Goal: Transaction & Acquisition: Purchase product/service

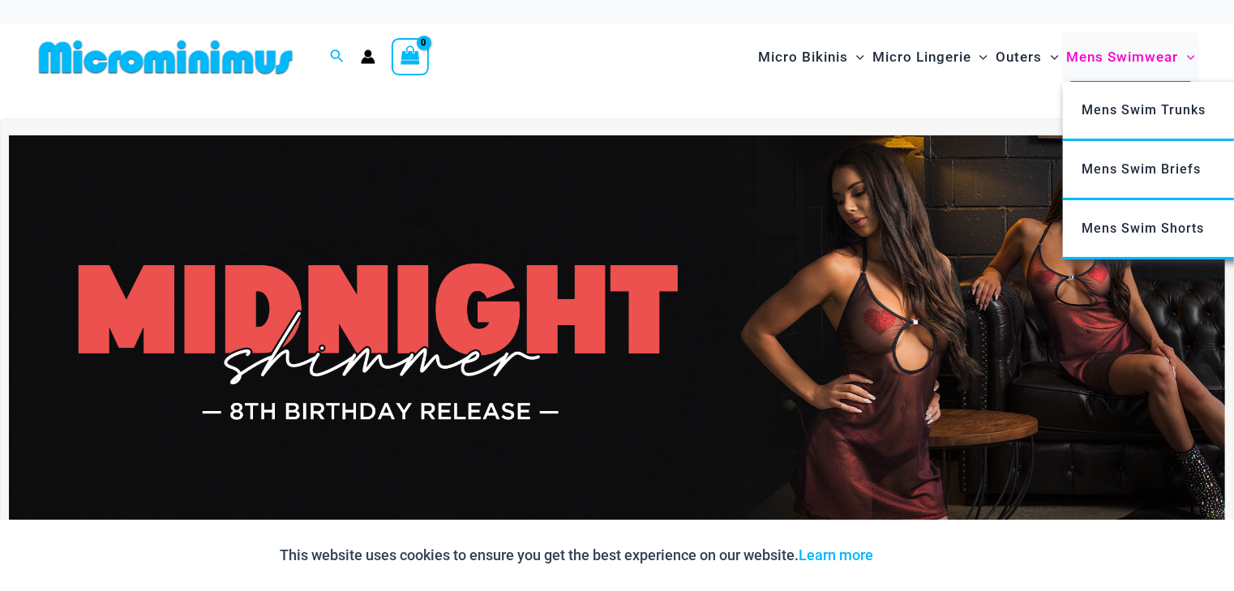
click at [1090, 67] on span "Mens Swimwear" at bounding box center [1123, 56] width 112 height 41
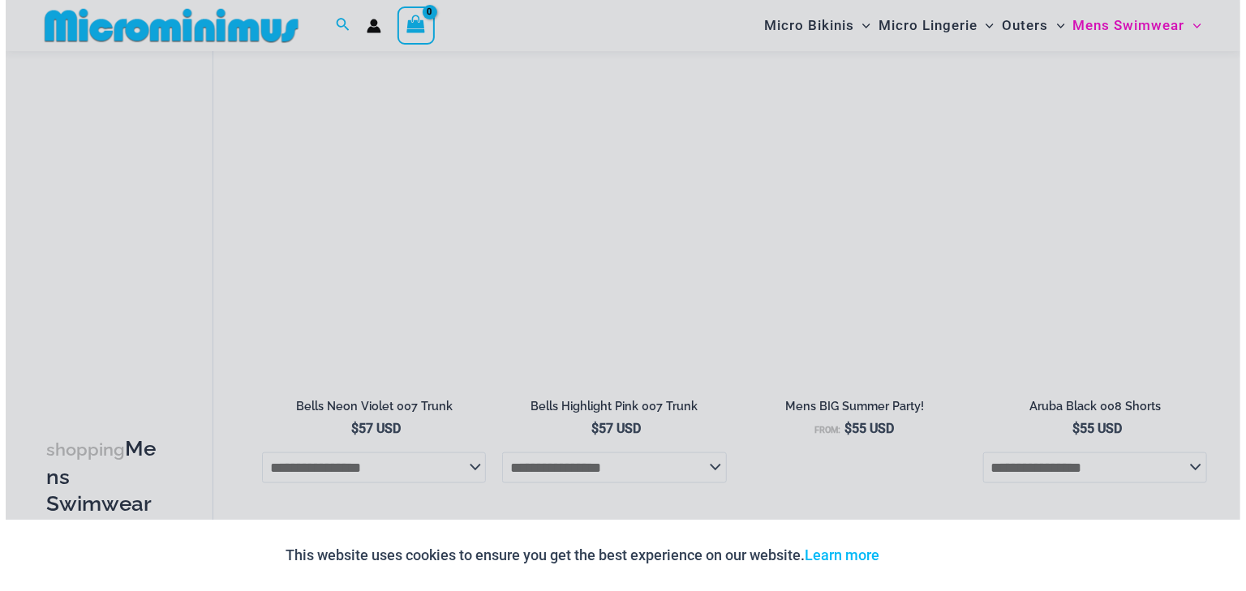
scroll to position [766, 0]
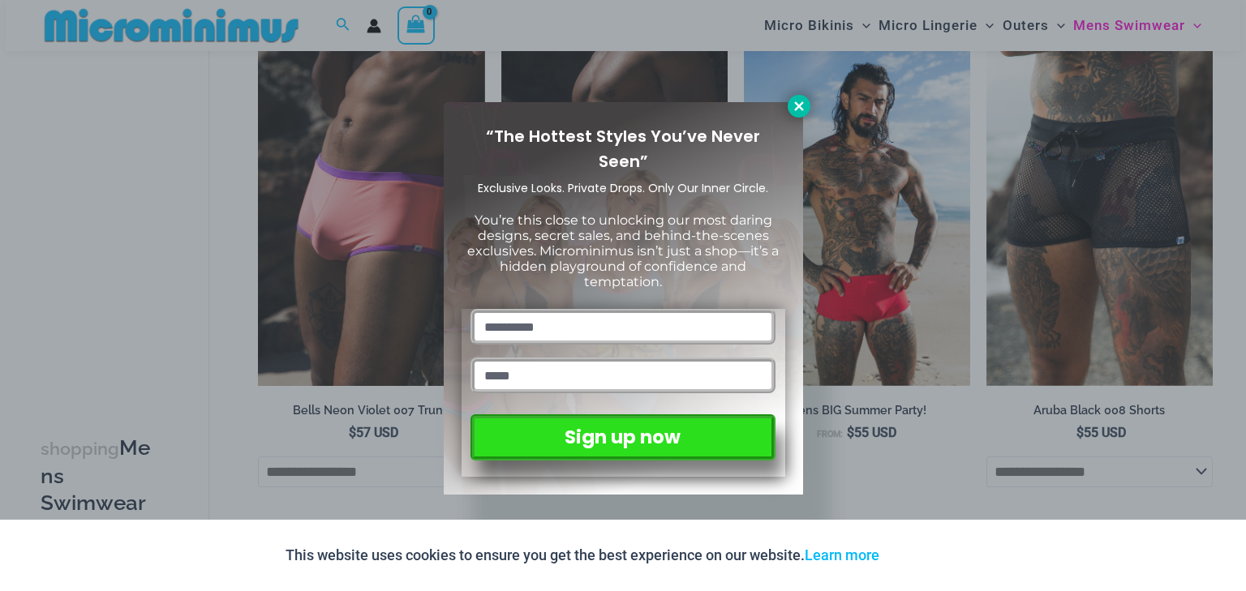
click at [801, 106] on icon at bounding box center [799, 106] width 15 height 15
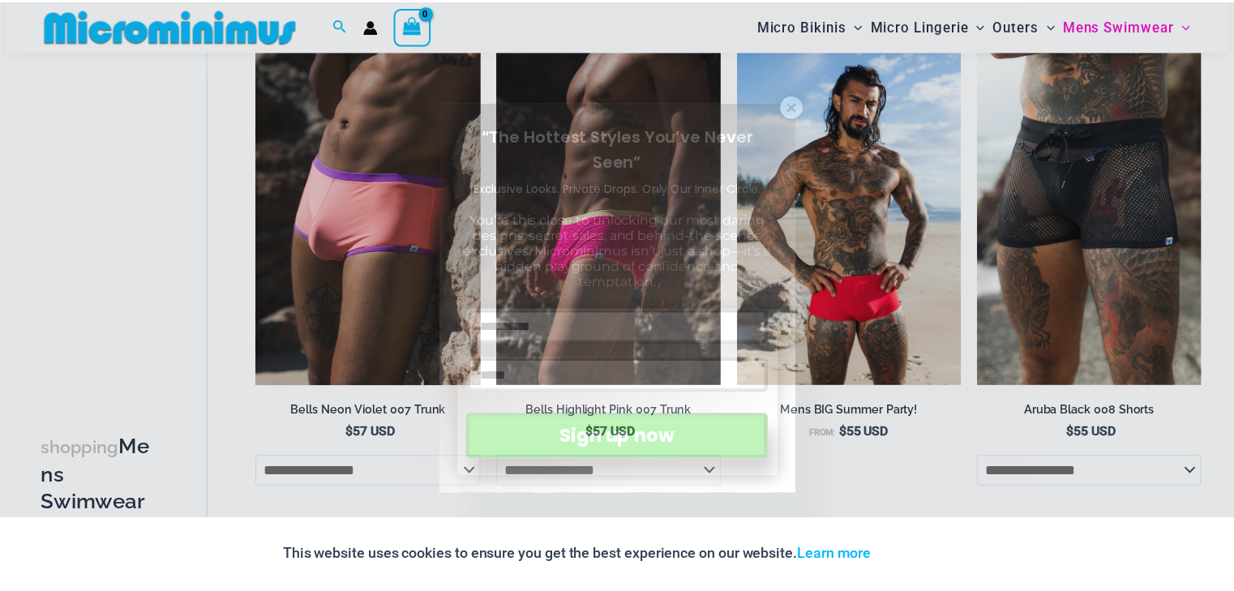
scroll to position [762, 0]
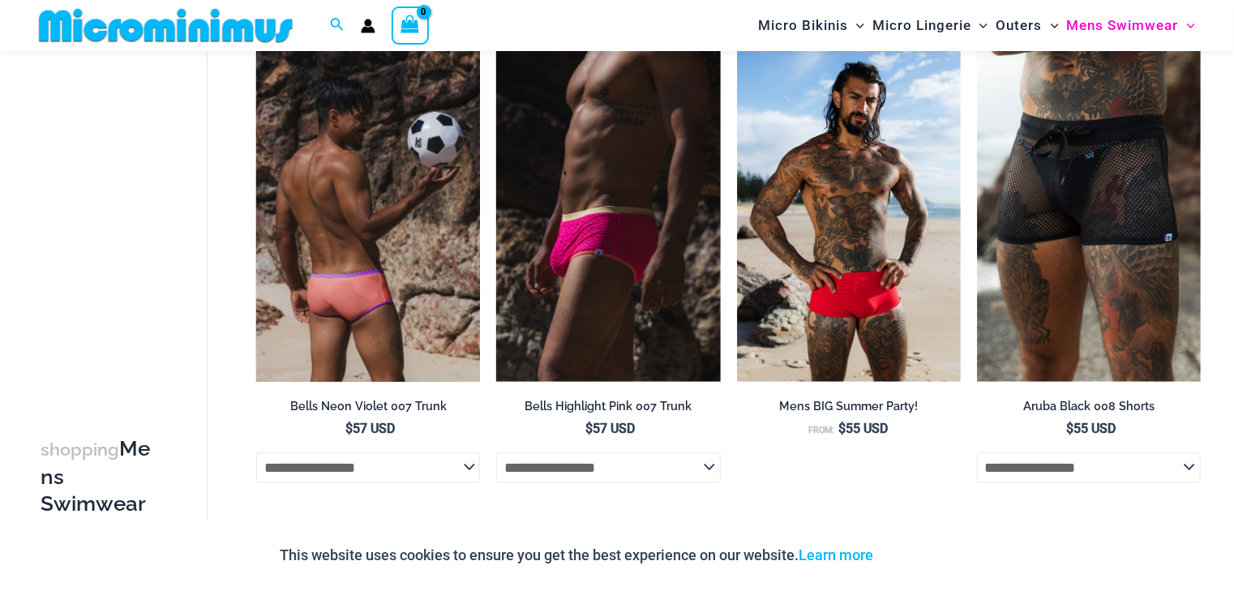
click at [316, 338] on img at bounding box center [368, 213] width 224 height 336
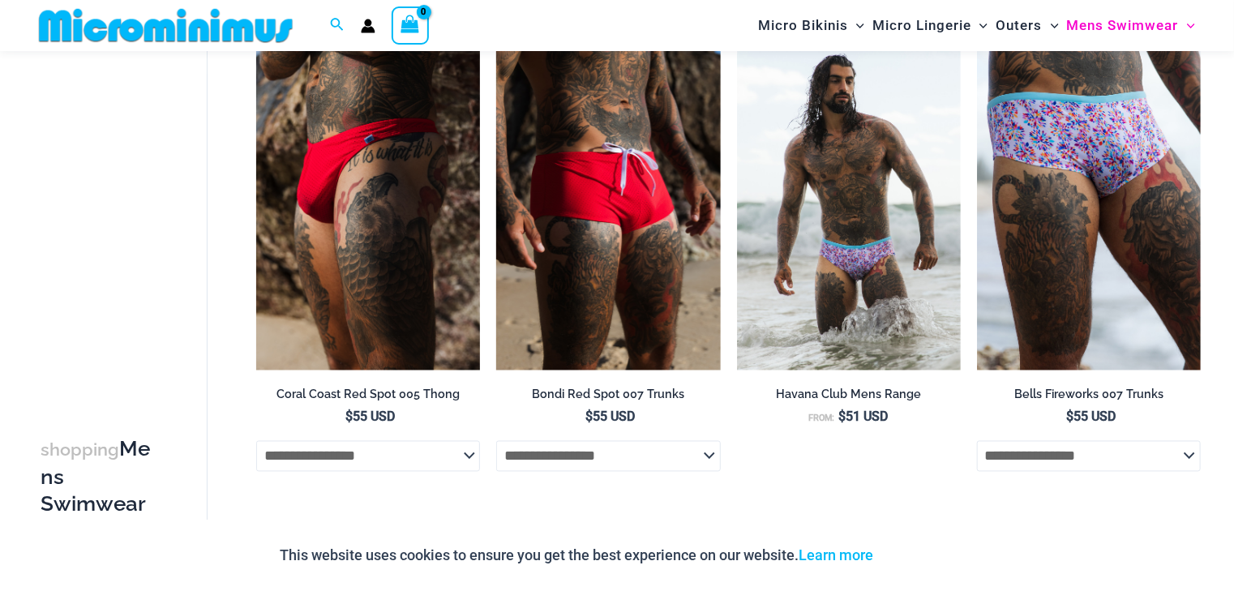
scroll to position [1282, 0]
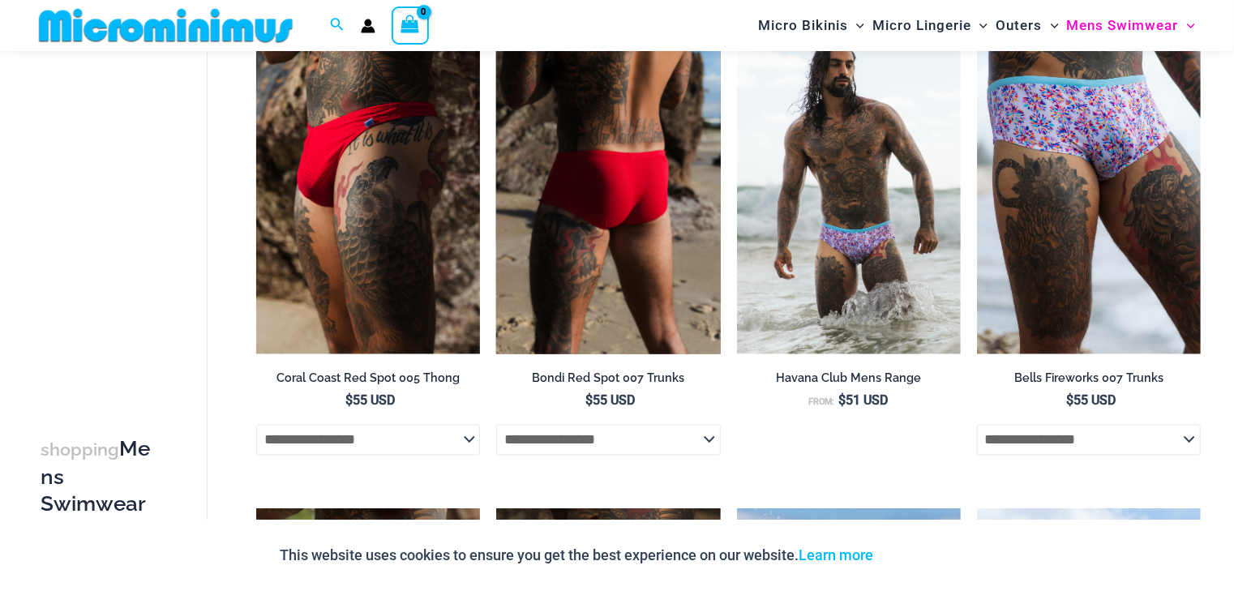
click at [634, 294] on img at bounding box center [608, 186] width 224 height 336
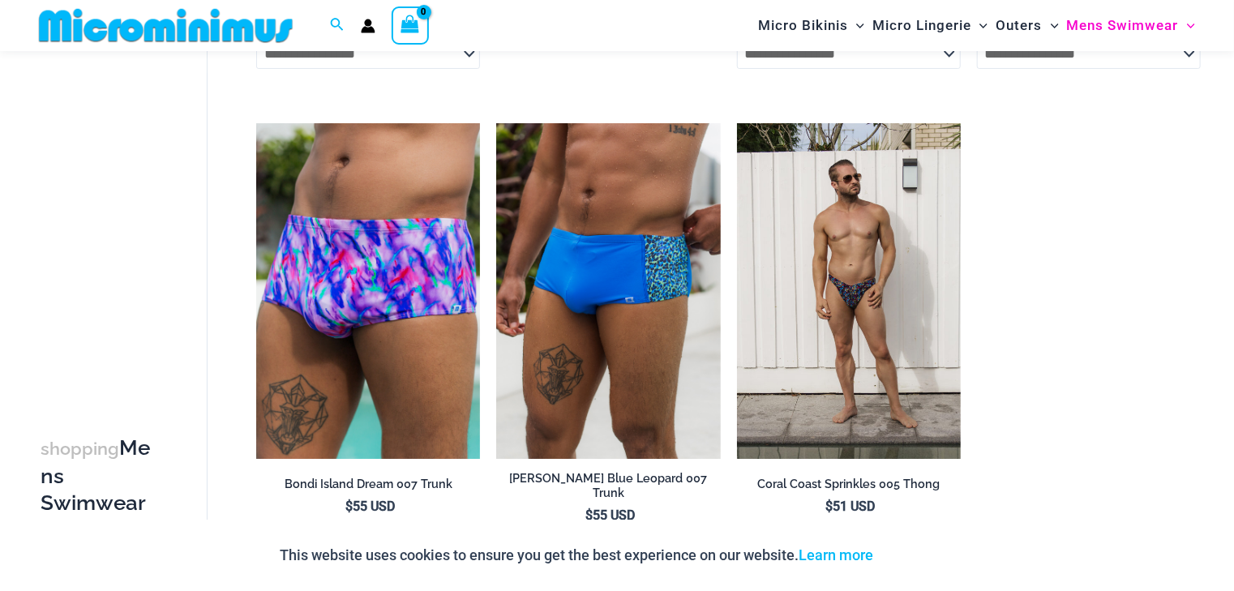
scroll to position [3163, 0]
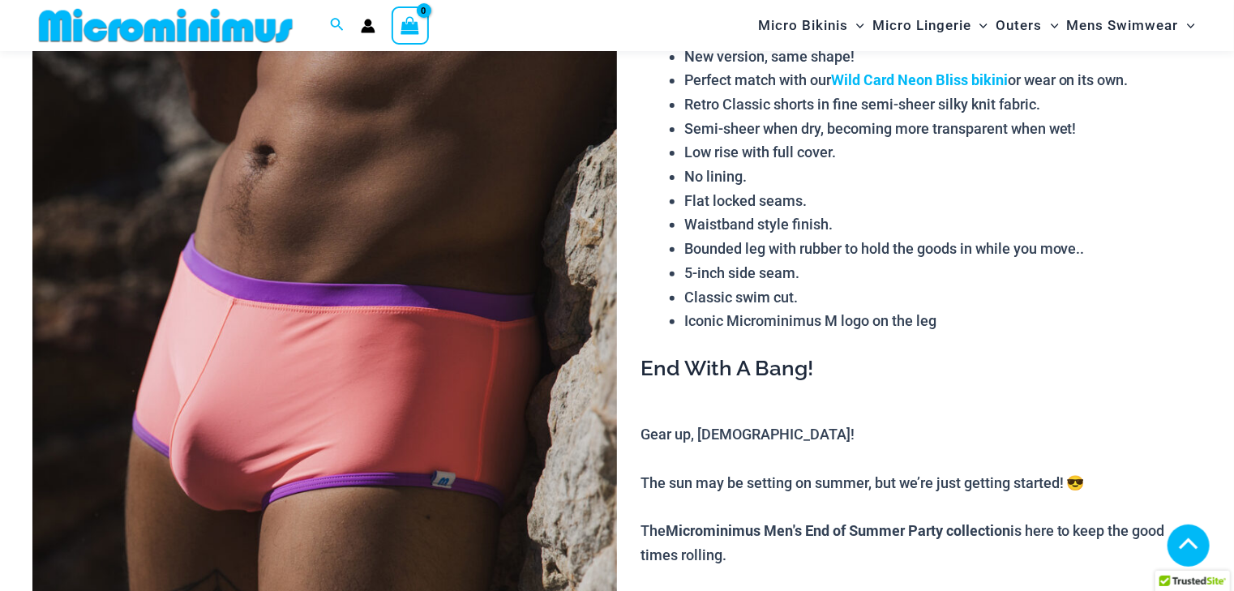
scroll to position [714, 0]
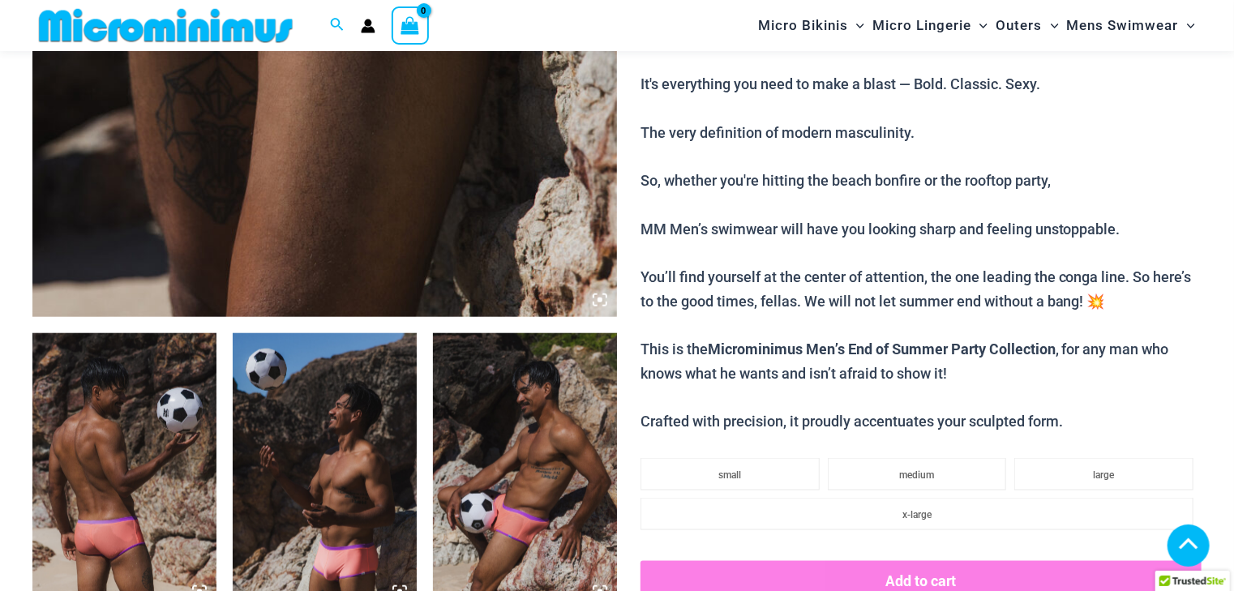
click at [312, 479] on img at bounding box center [325, 471] width 184 height 276
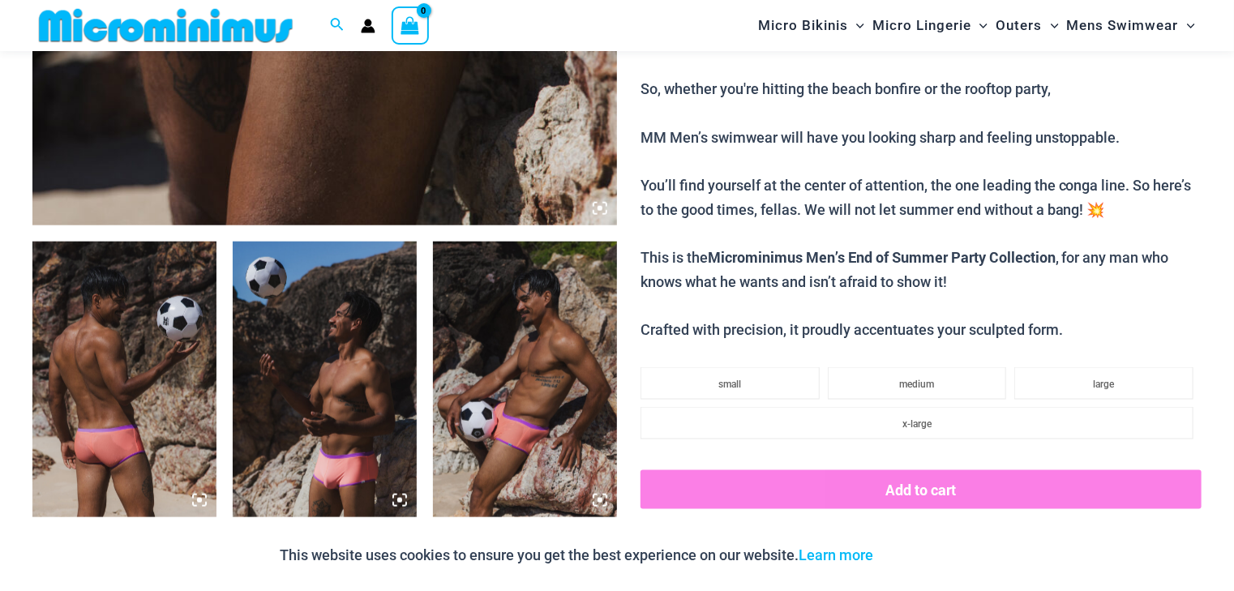
scroll to position [973, 0]
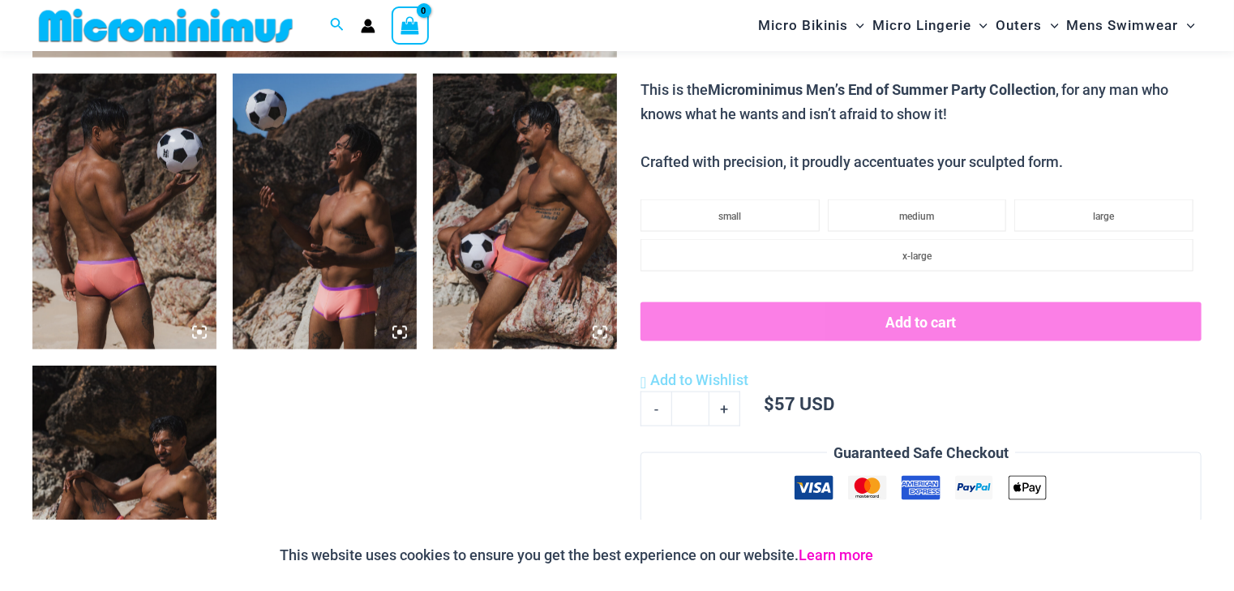
click at [874, 553] on link "Learn more" at bounding box center [836, 555] width 75 height 17
click at [328, 319] on img at bounding box center [325, 212] width 184 height 276
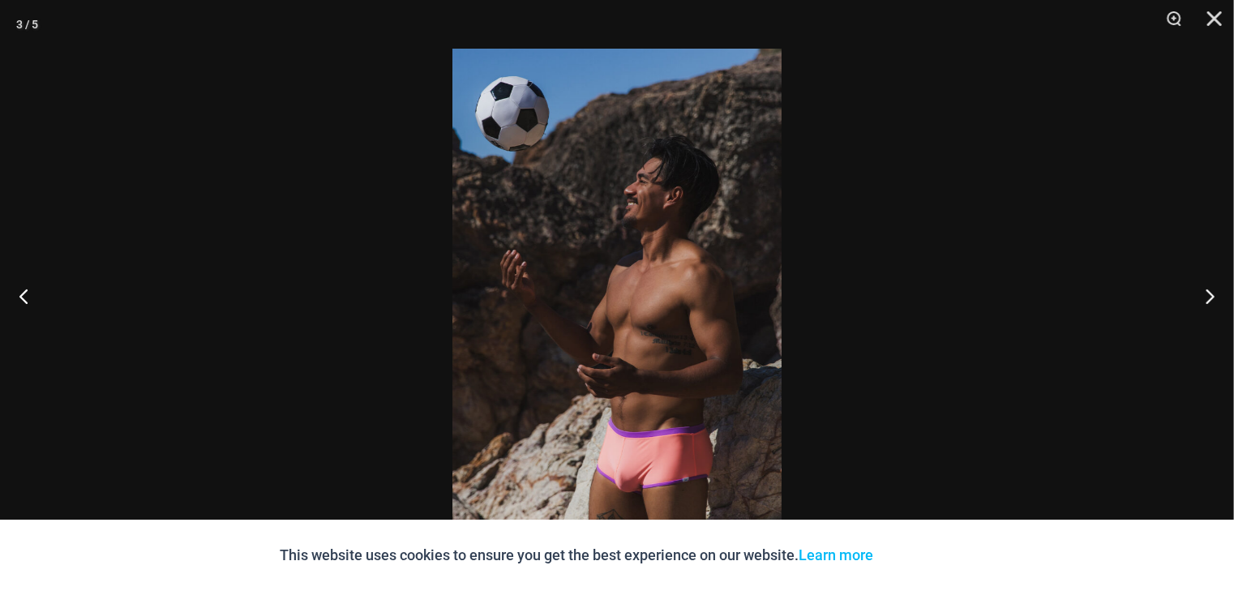
click at [663, 477] on img at bounding box center [617, 296] width 329 height 494
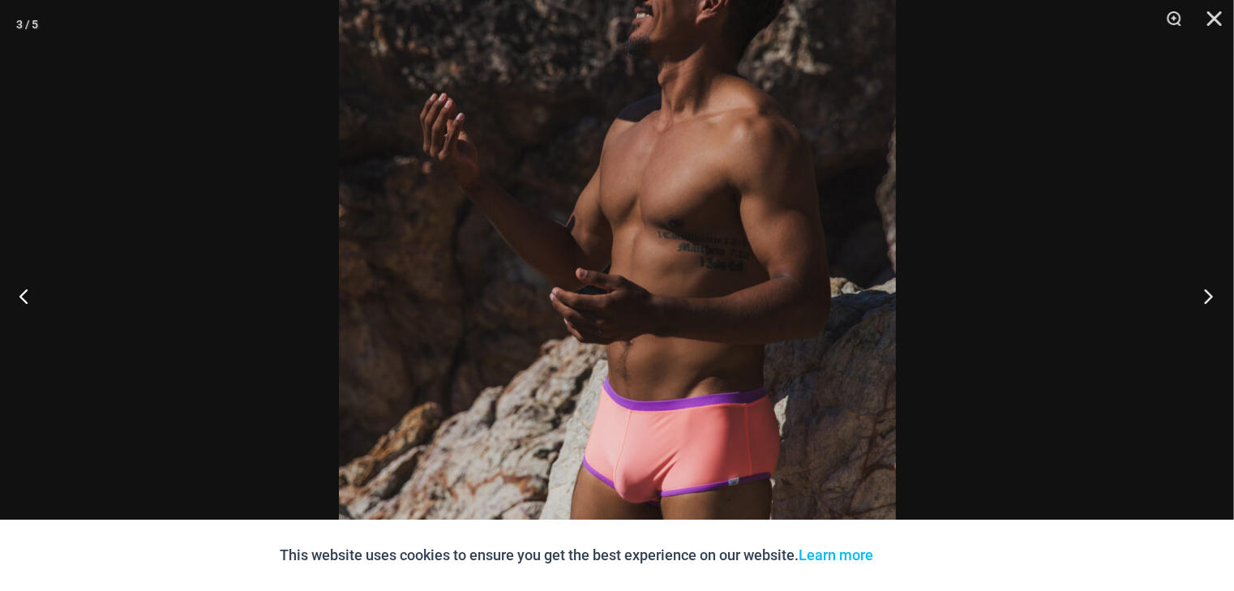
click at [1205, 288] on button "Next" at bounding box center [1204, 295] width 61 height 81
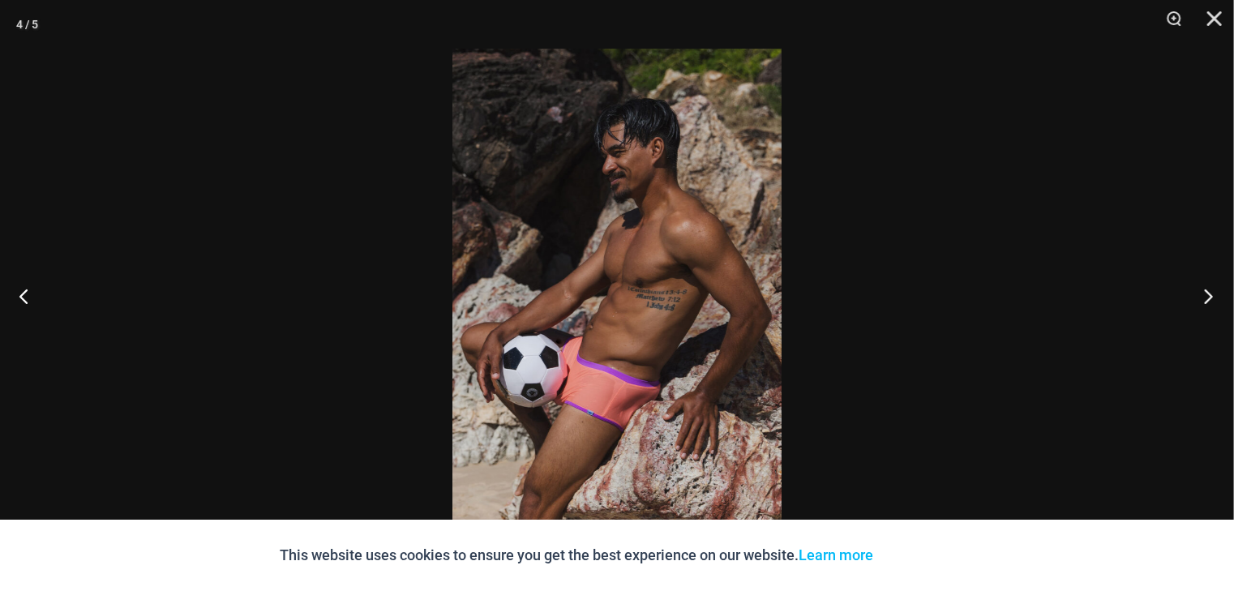
click at [1205, 288] on button "Next" at bounding box center [1204, 295] width 61 height 81
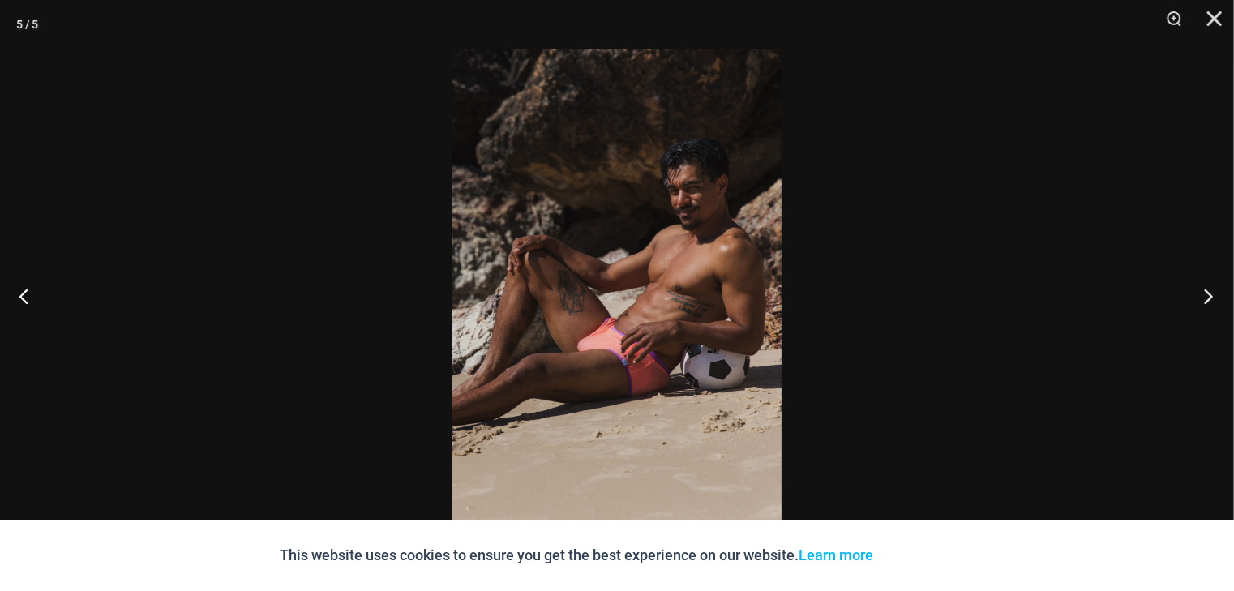
click at [1205, 288] on button "Next" at bounding box center [1204, 295] width 61 height 81
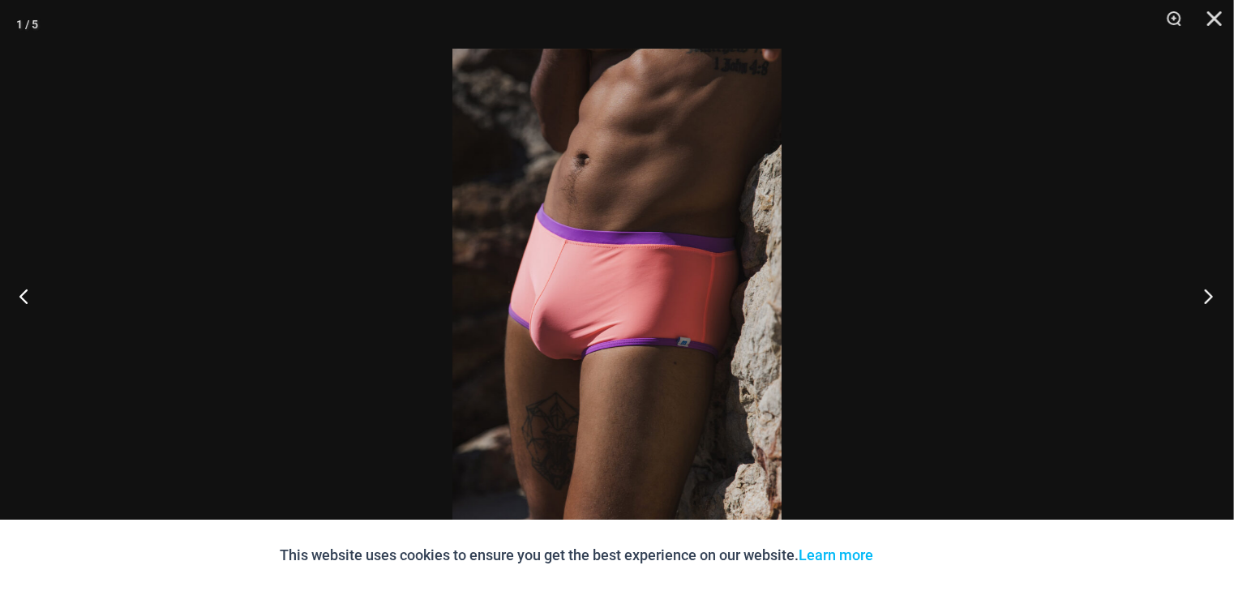
click at [1205, 288] on button "Next" at bounding box center [1204, 295] width 61 height 81
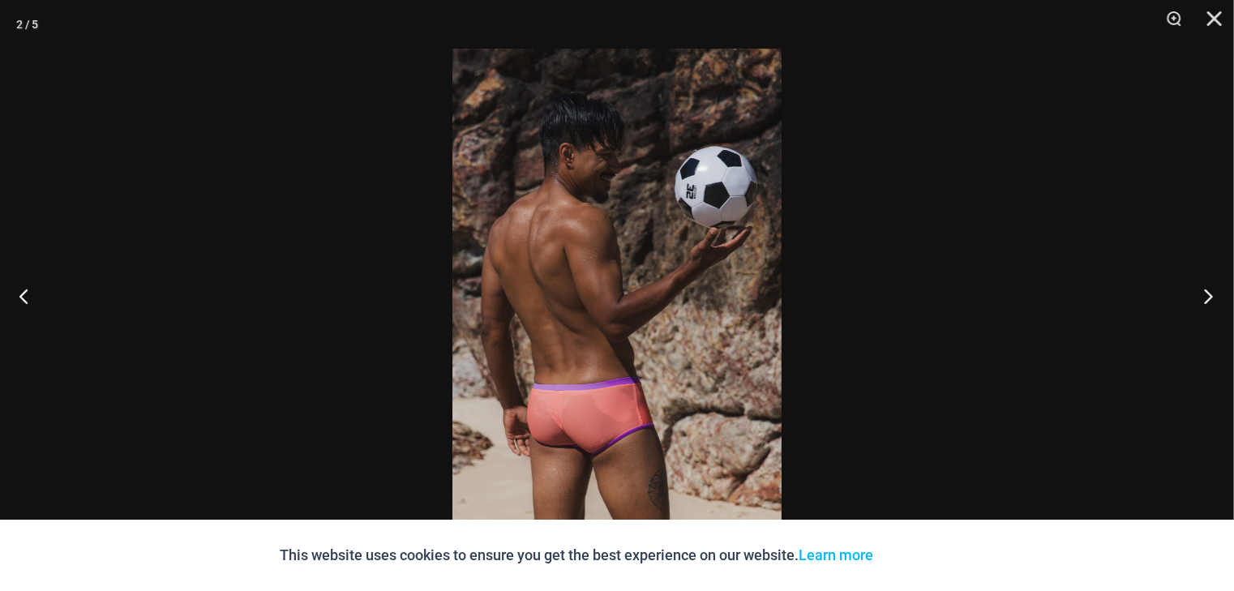
click at [1205, 288] on button "Next" at bounding box center [1204, 295] width 61 height 81
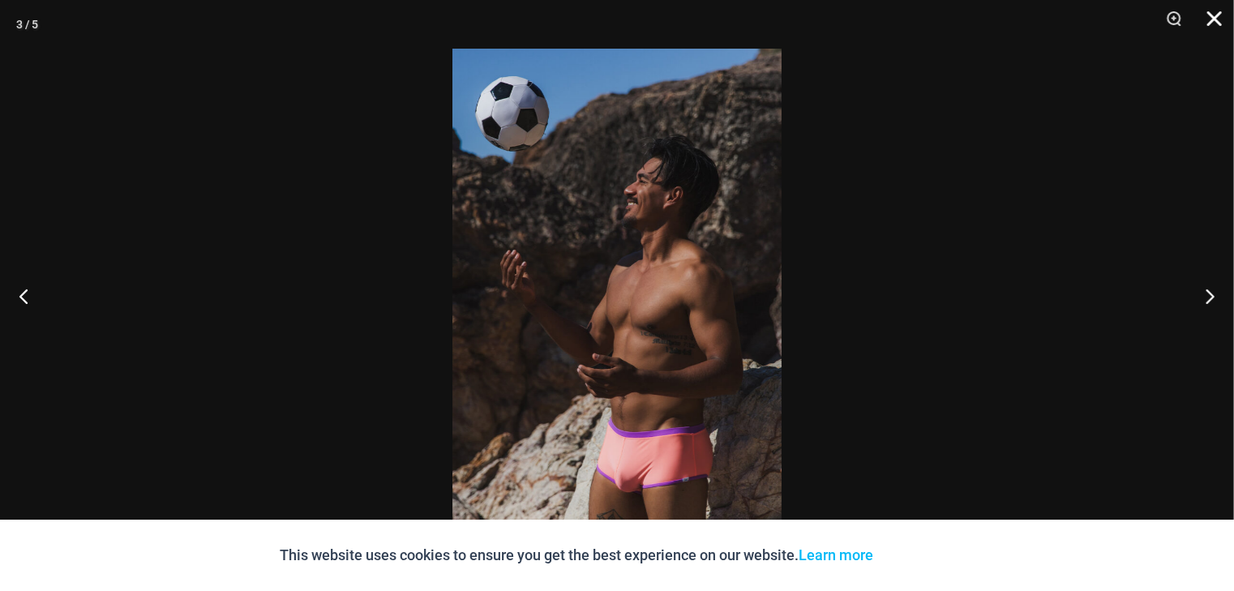
click at [1216, 19] on button "Close" at bounding box center [1209, 24] width 41 height 49
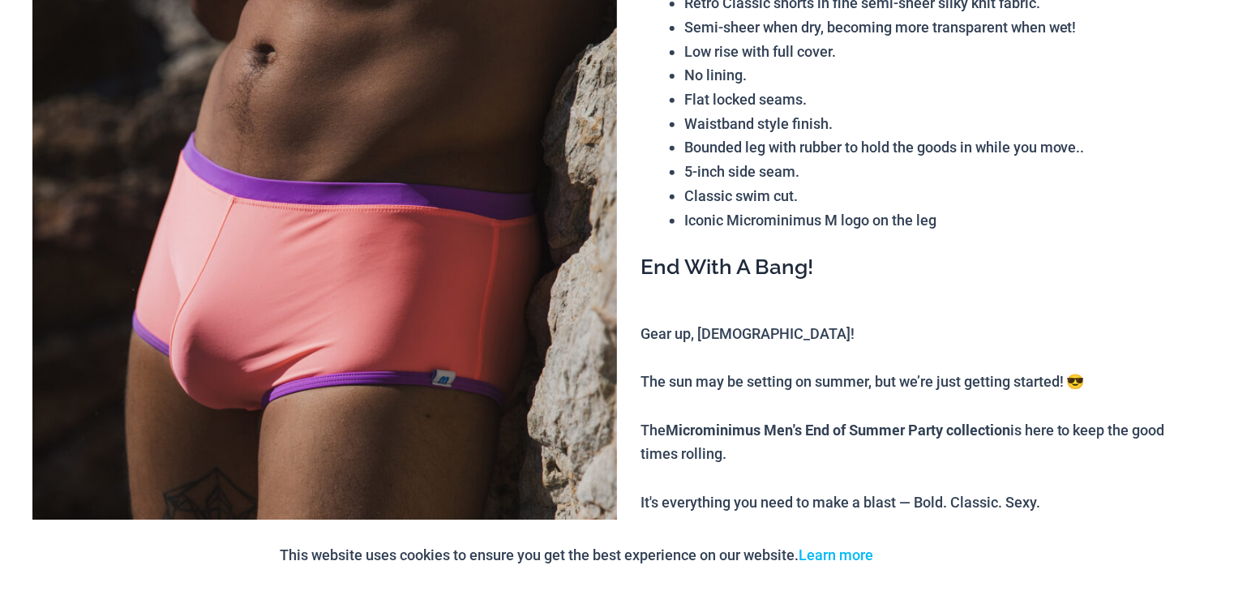
scroll to position [0, 0]
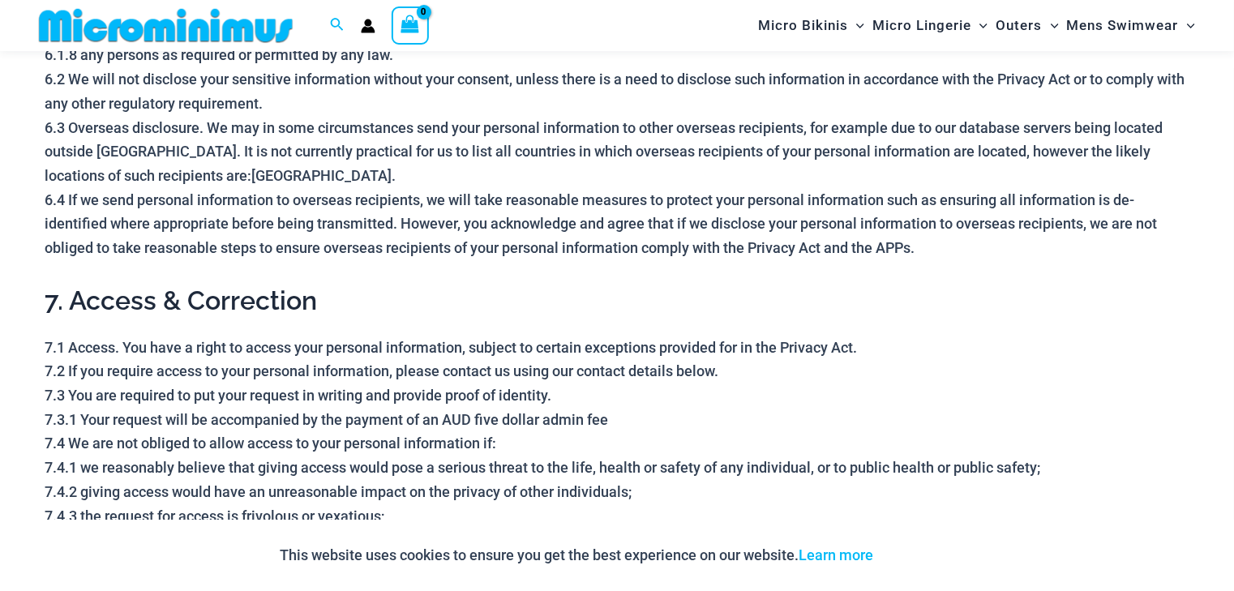
scroll to position [2905, 0]
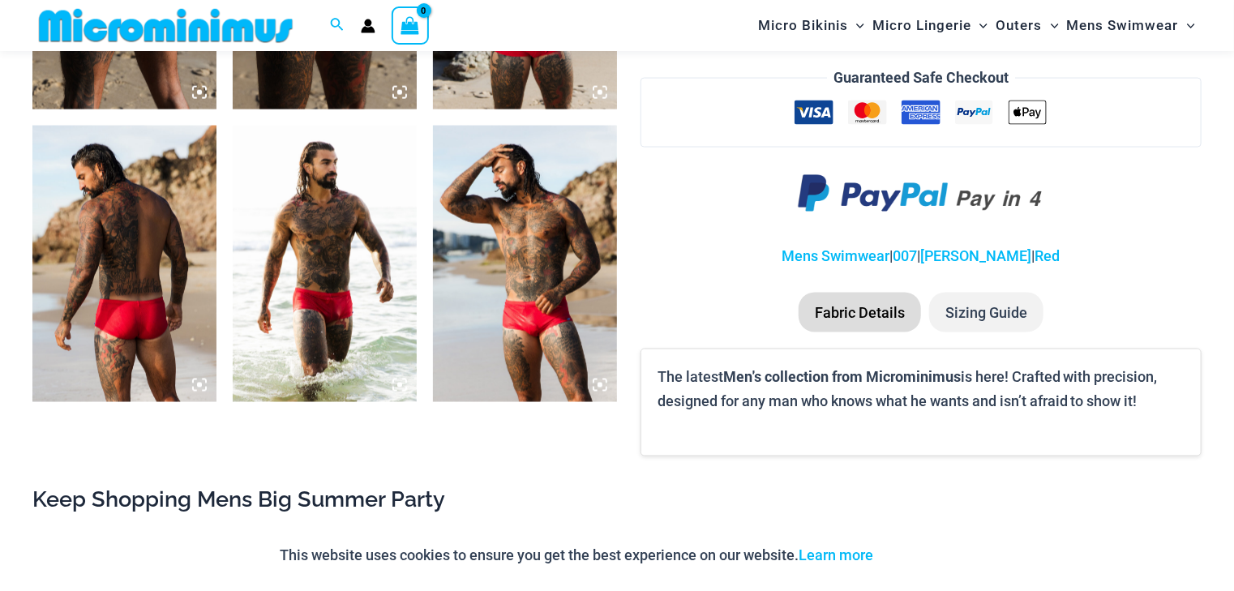
scroll to position [1233, 0]
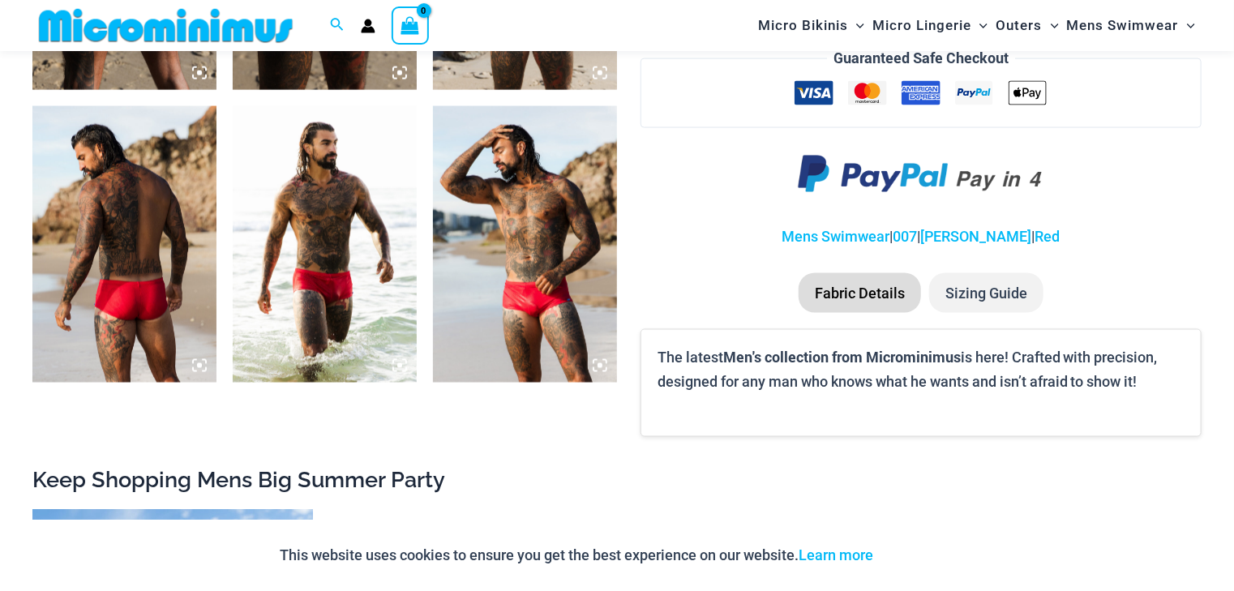
click at [502, 327] on img at bounding box center [525, 244] width 184 height 276
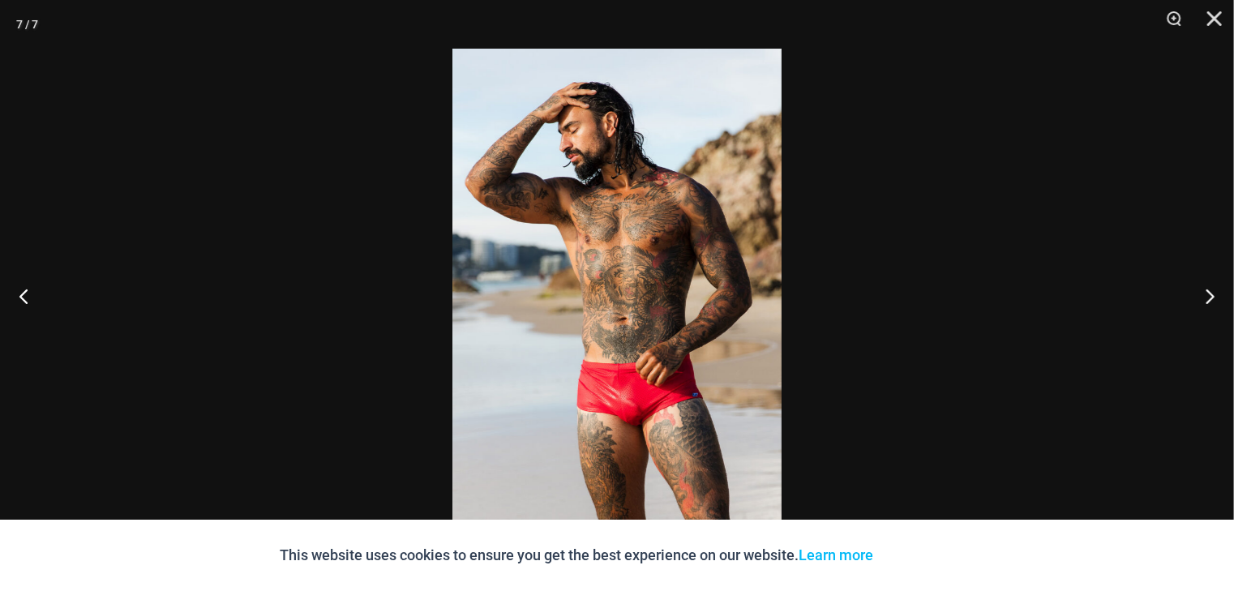
click at [625, 427] on img at bounding box center [617, 296] width 329 height 494
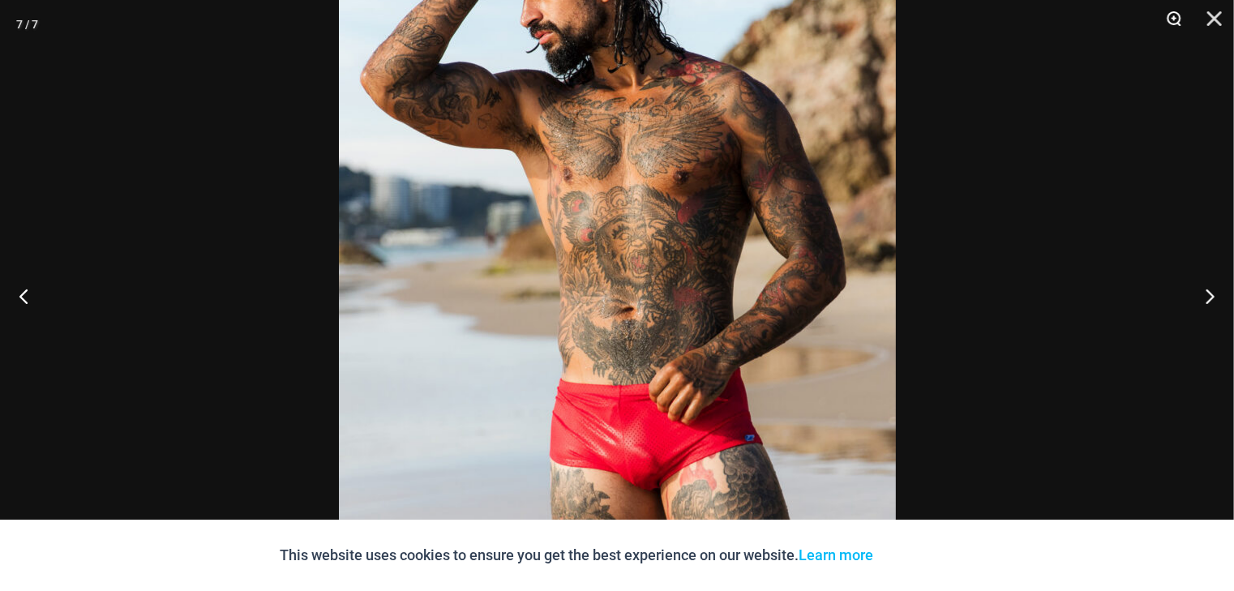
click at [1179, 18] on button "Zoom" at bounding box center [1169, 24] width 41 height 49
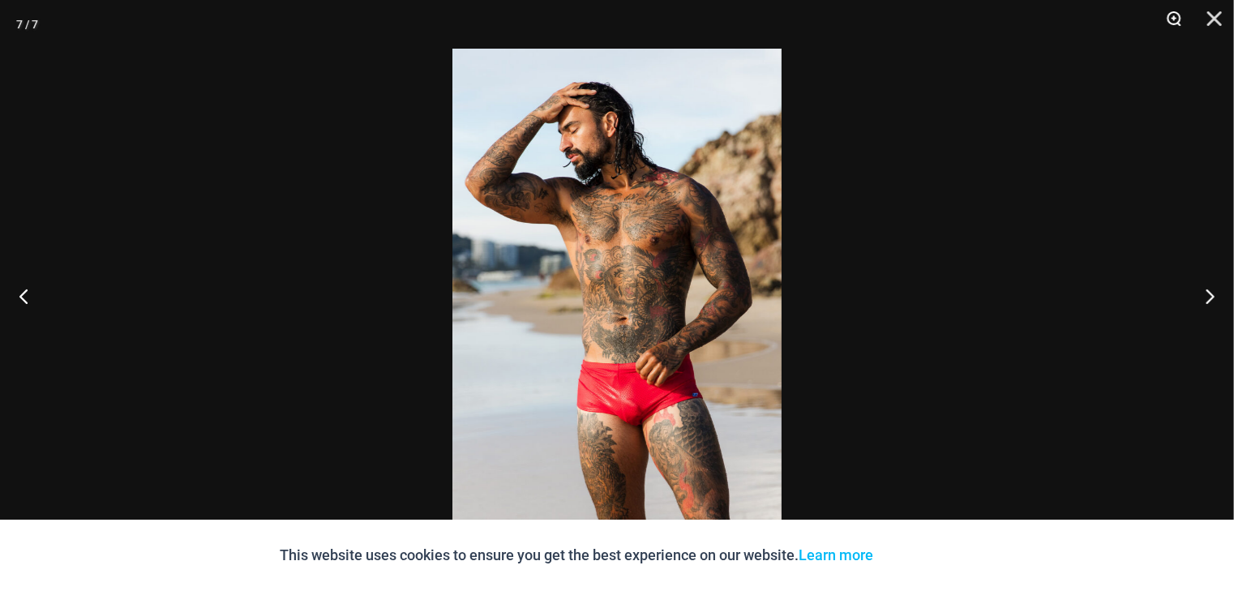
click at [1178, 18] on button "Zoom" at bounding box center [1169, 24] width 41 height 49
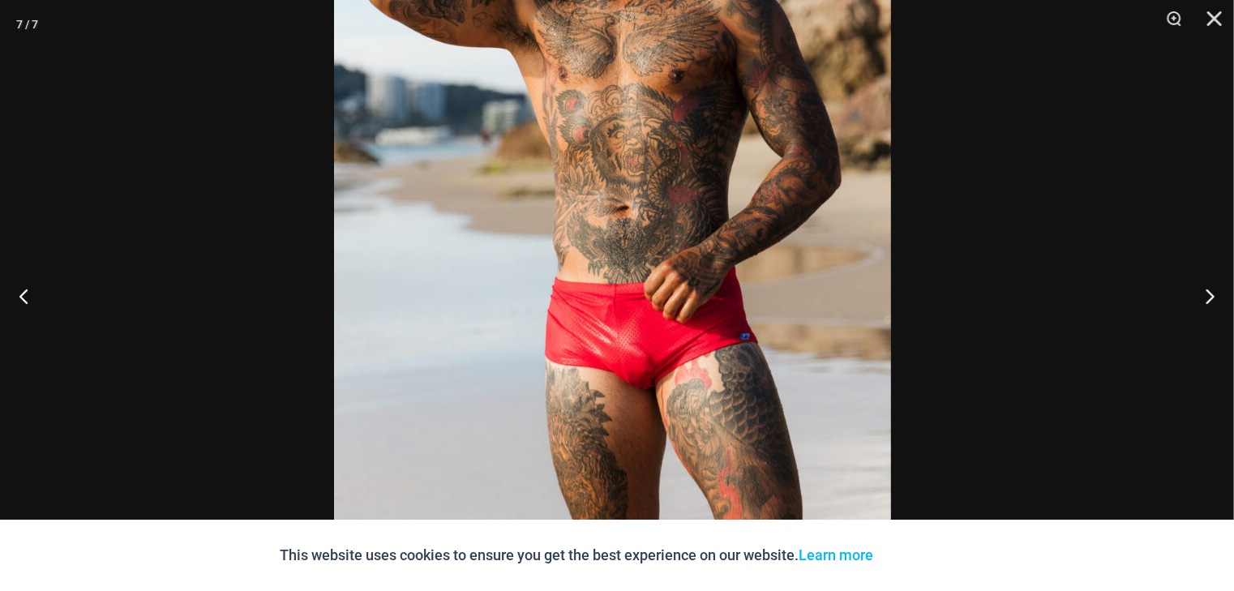
click at [805, 76] on img at bounding box center [612, 168] width 557 height 835
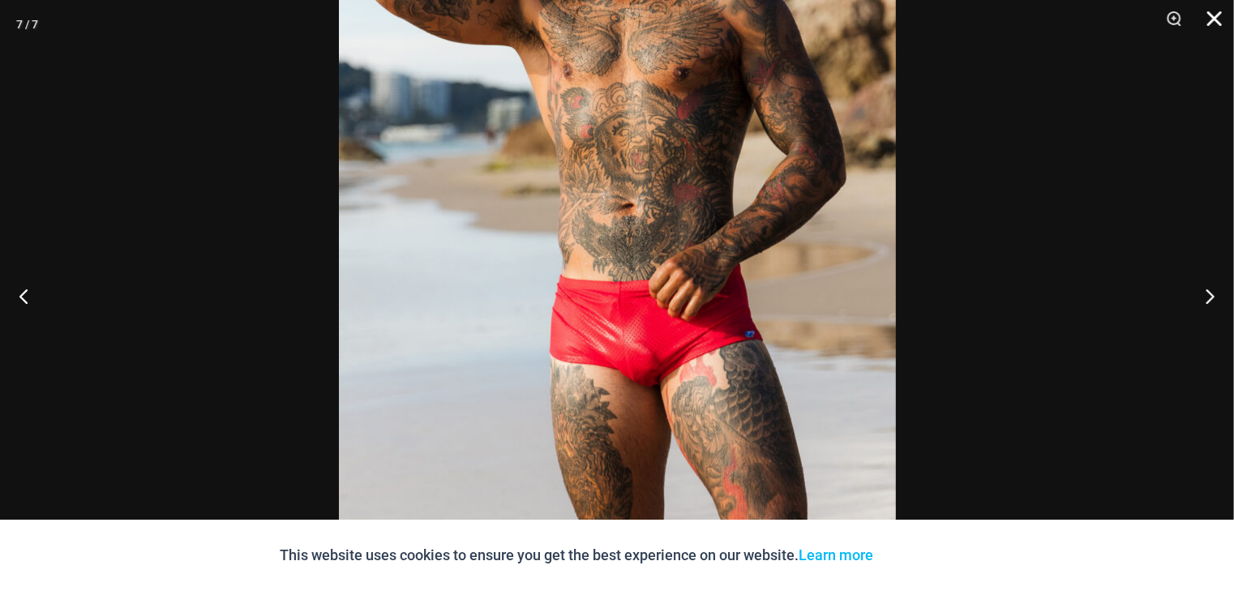
click at [1216, 10] on button "Close" at bounding box center [1209, 24] width 41 height 49
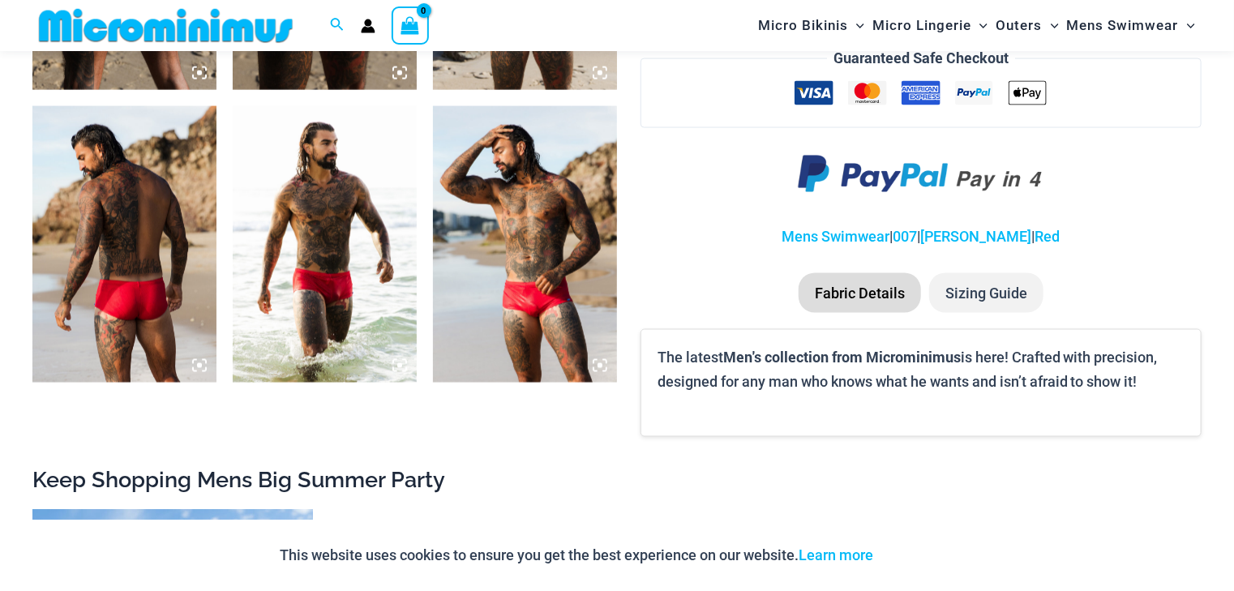
click at [335, 286] on img at bounding box center [325, 244] width 184 height 276
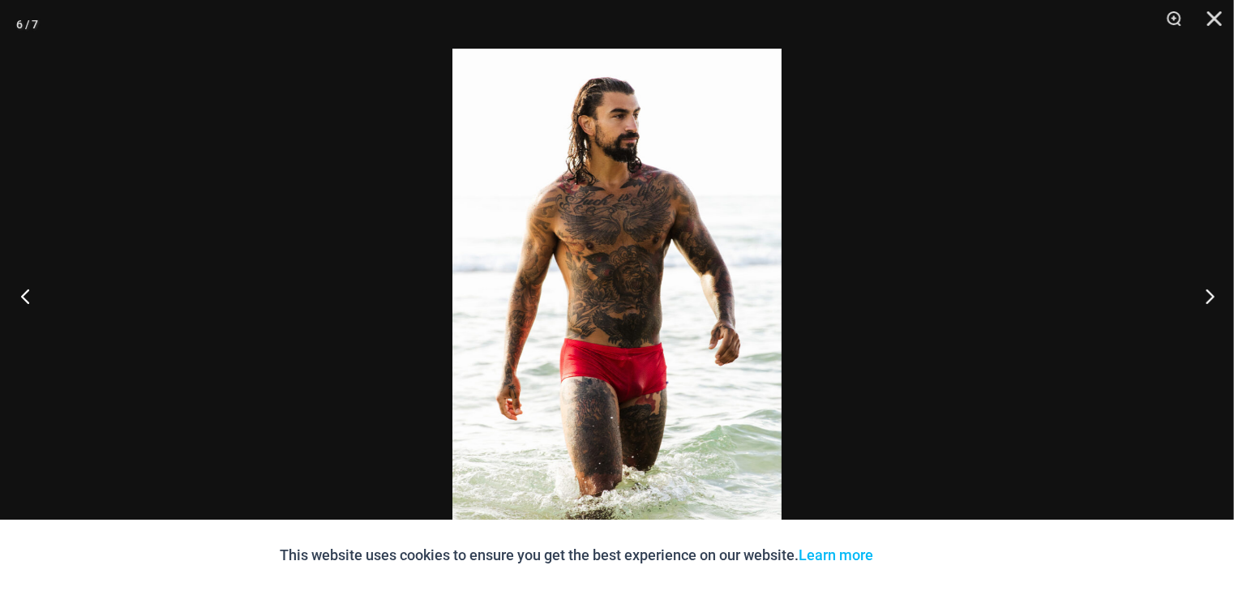
click at [24, 290] on button "Previous" at bounding box center [30, 295] width 61 height 81
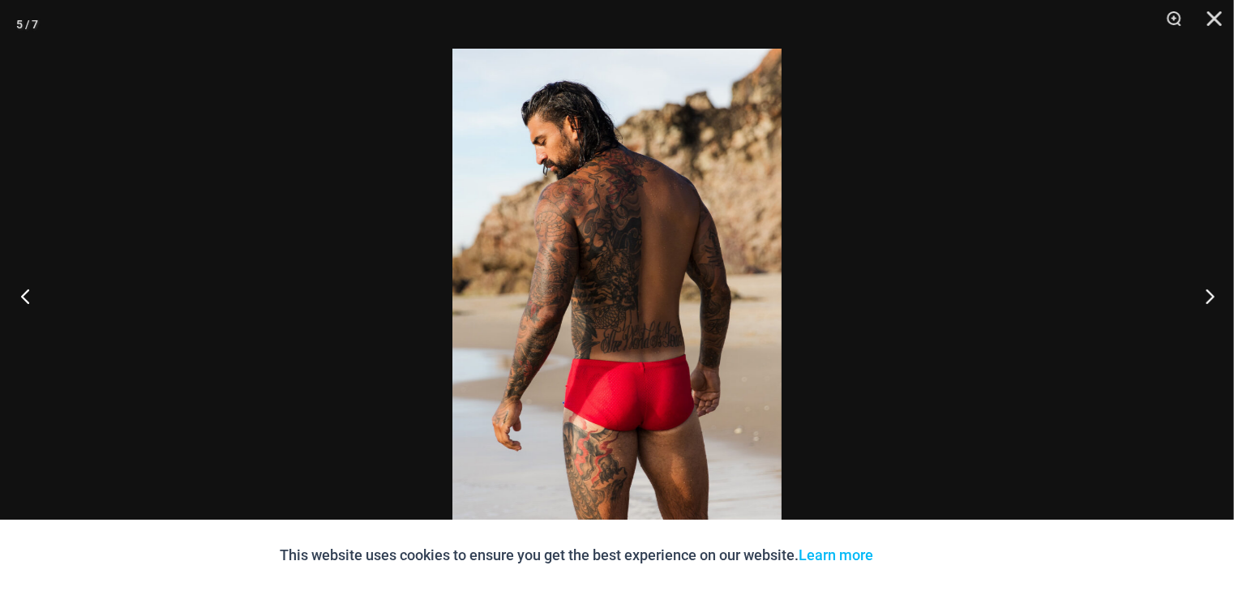
click at [24, 290] on button "Previous" at bounding box center [30, 295] width 61 height 81
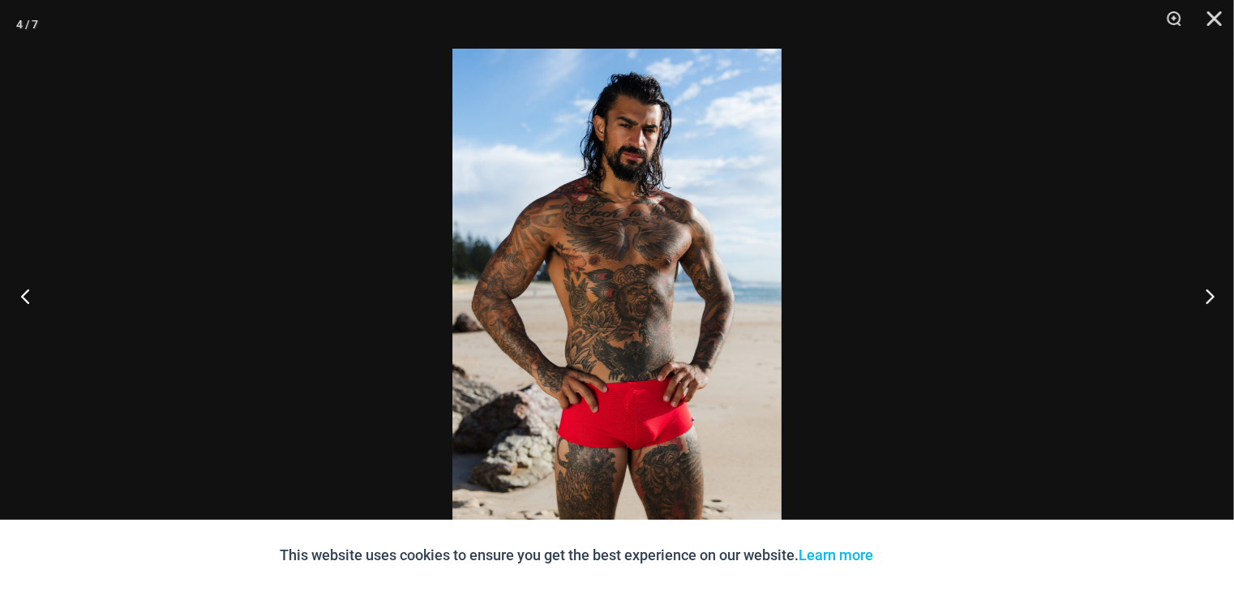
click at [24, 290] on button "Previous" at bounding box center [30, 295] width 61 height 81
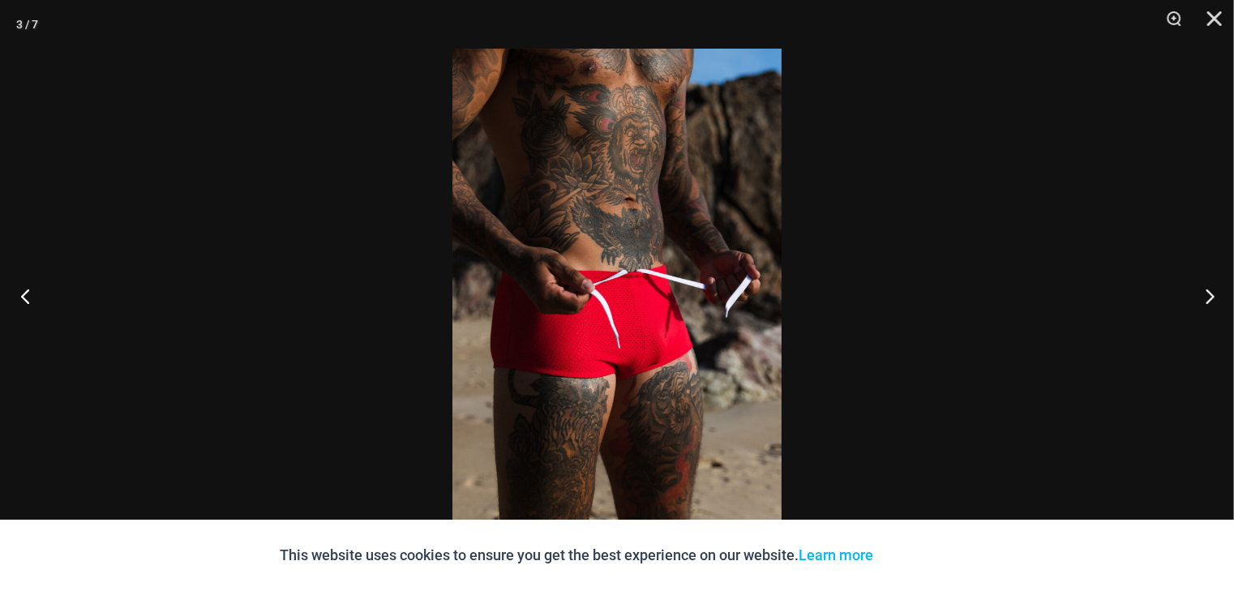
click at [24, 290] on button "Previous" at bounding box center [30, 295] width 61 height 81
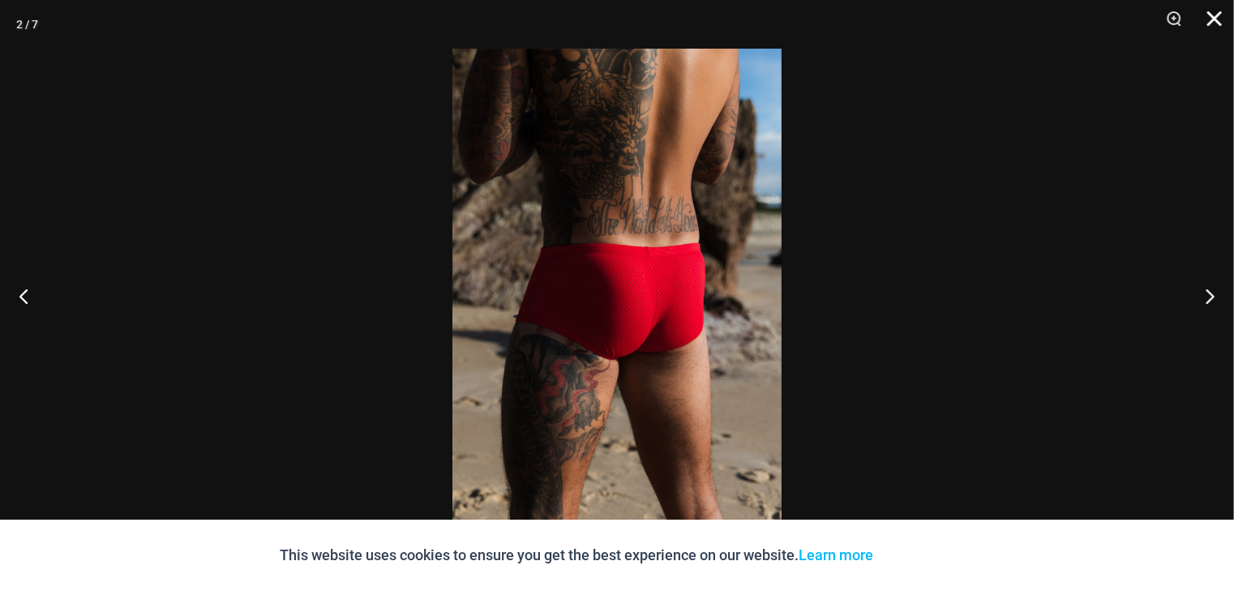
click at [1217, 6] on button "Close" at bounding box center [1209, 24] width 41 height 49
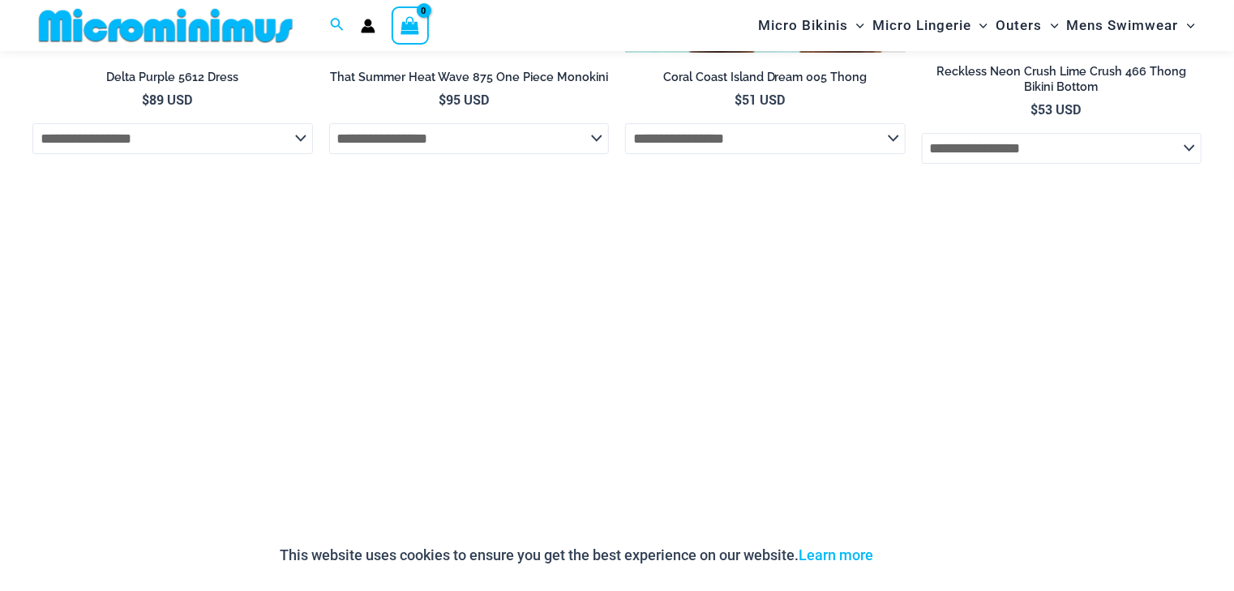
scroll to position [2790, 0]
